Goal: Find contact information: Find contact information

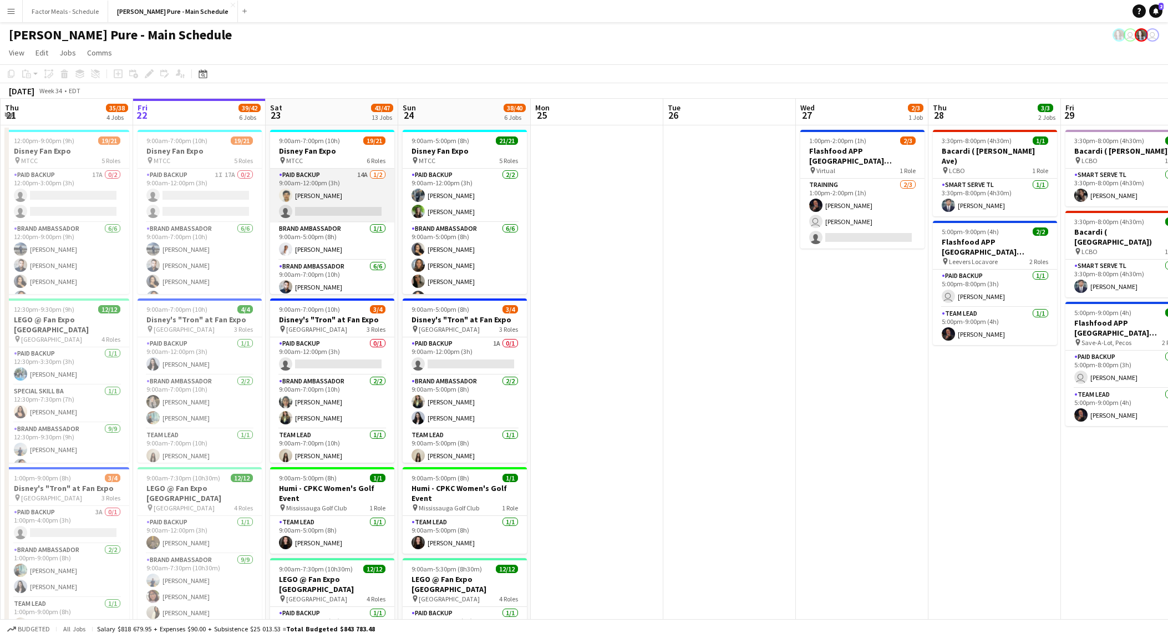
click at [338, 196] on app-card-role "Paid Backup 14A [DATE] 9:00am-12:00pm (3h) [PERSON_NAME] single-neutral-actions" at bounding box center [332, 196] width 124 height 54
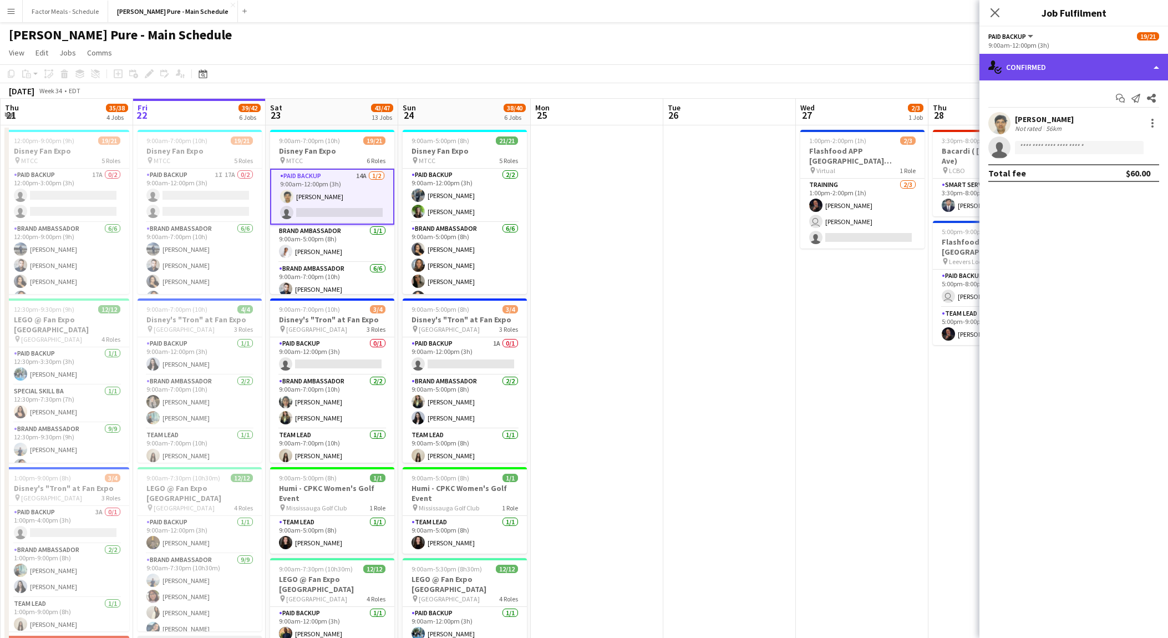
click at [1159, 67] on div "single-neutral-actions-check-2 Confirmed" at bounding box center [1074, 67] width 189 height 27
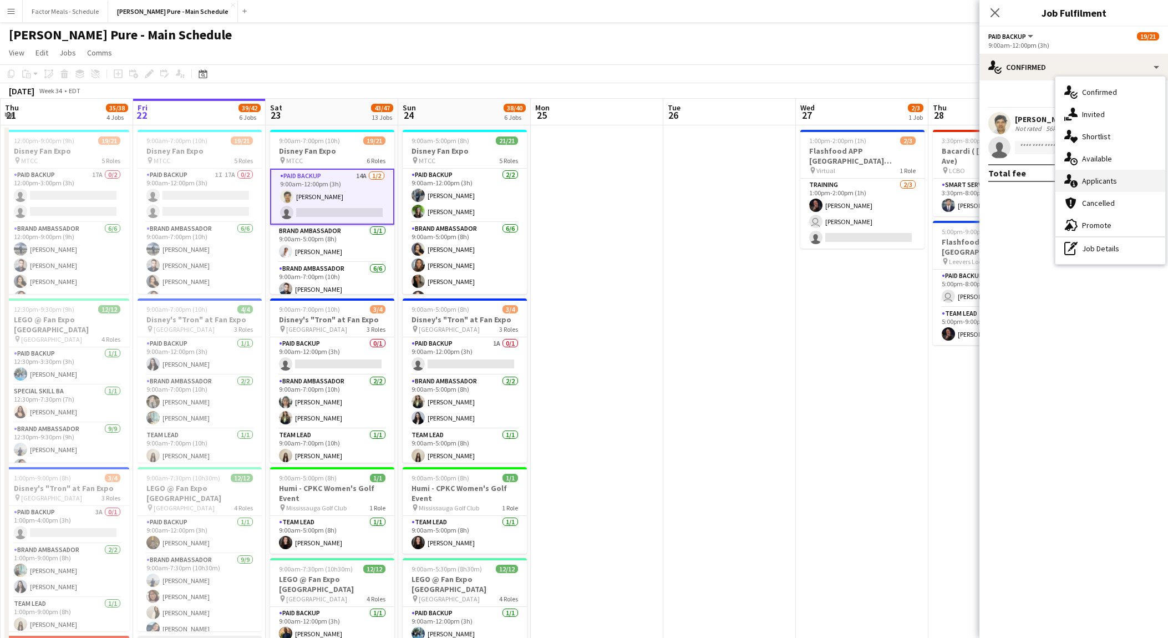
click at [1107, 181] on div "single-neutral-actions-information Applicants" at bounding box center [1111, 181] width 110 height 22
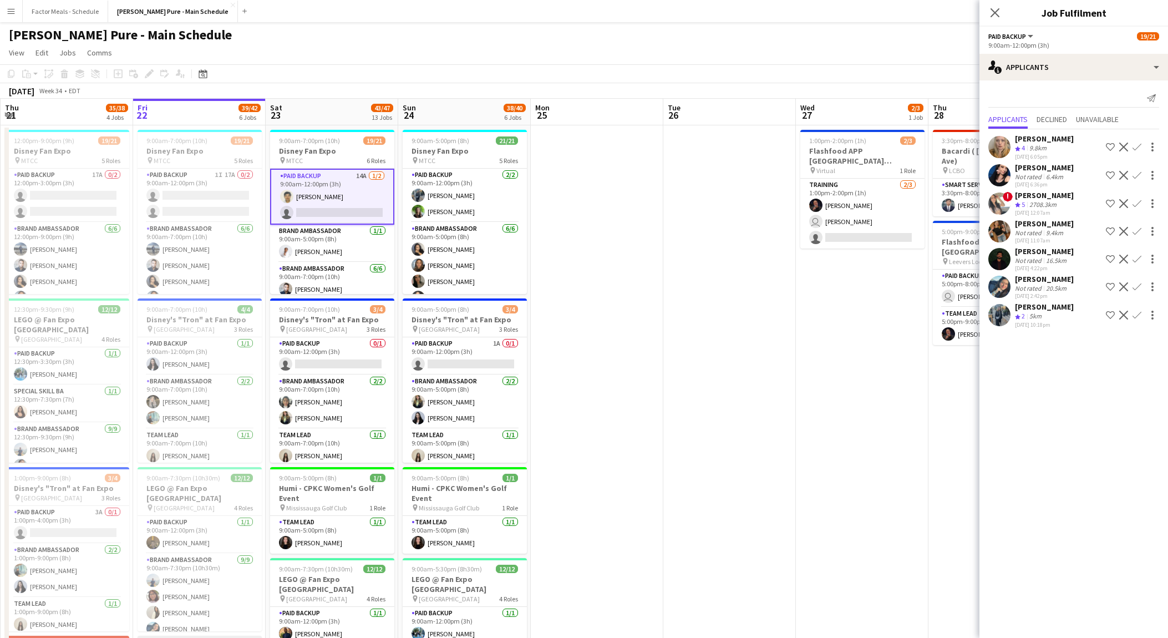
click at [1062, 311] on div "[PERSON_NAME] Crew rating 2 5km [DATE] 10:18pm Shortlist crew Decline Confirm" at bounding box center [1074, 315] width 189 height 27
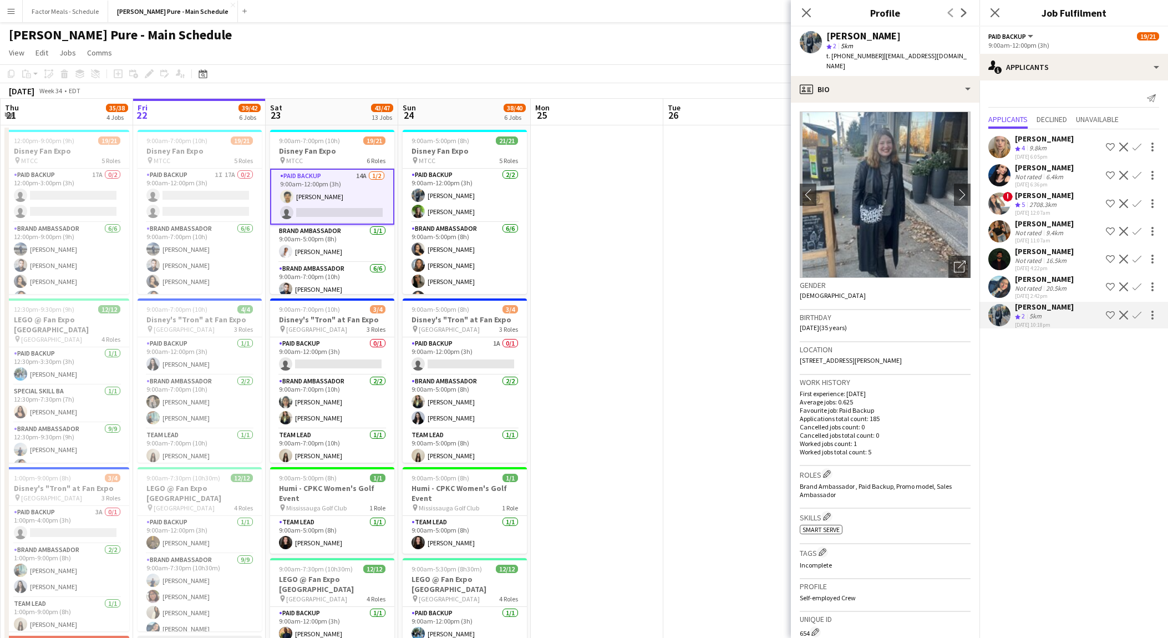
click at [854, 55] on span "t. [PHONE_NUMBER]" at bounding box center [856, 56] width 58 height 8
copy span "19055109453"
